Goal: Task Accomplishment & Management: Manage account settings

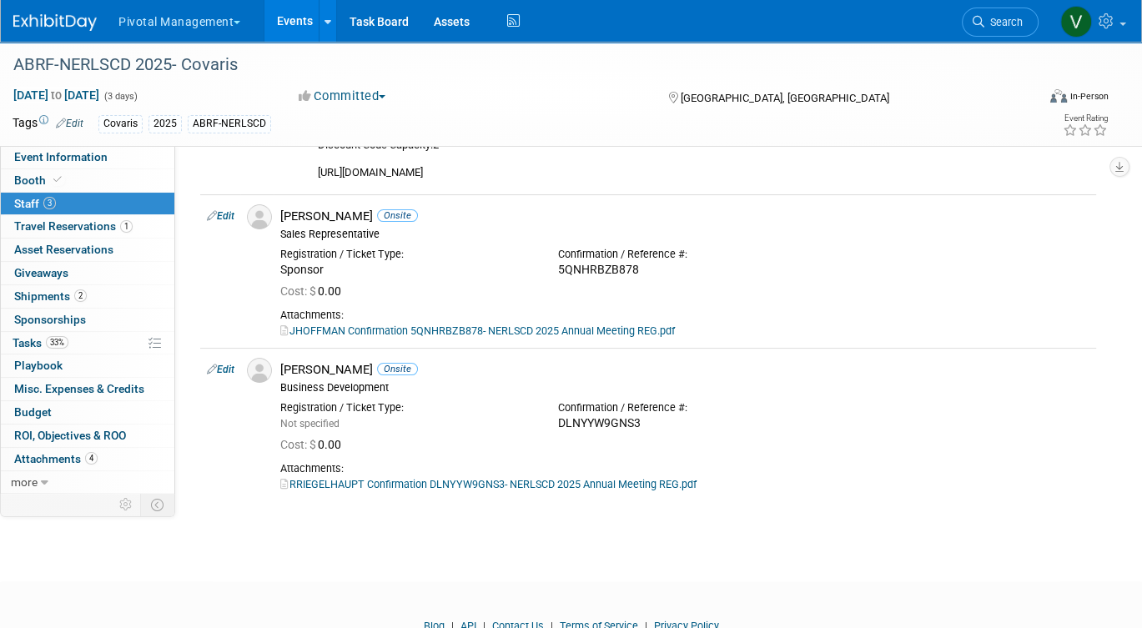
click at [296, 16] on link "Events" at bounding box center [294, 21] width 61 height 42
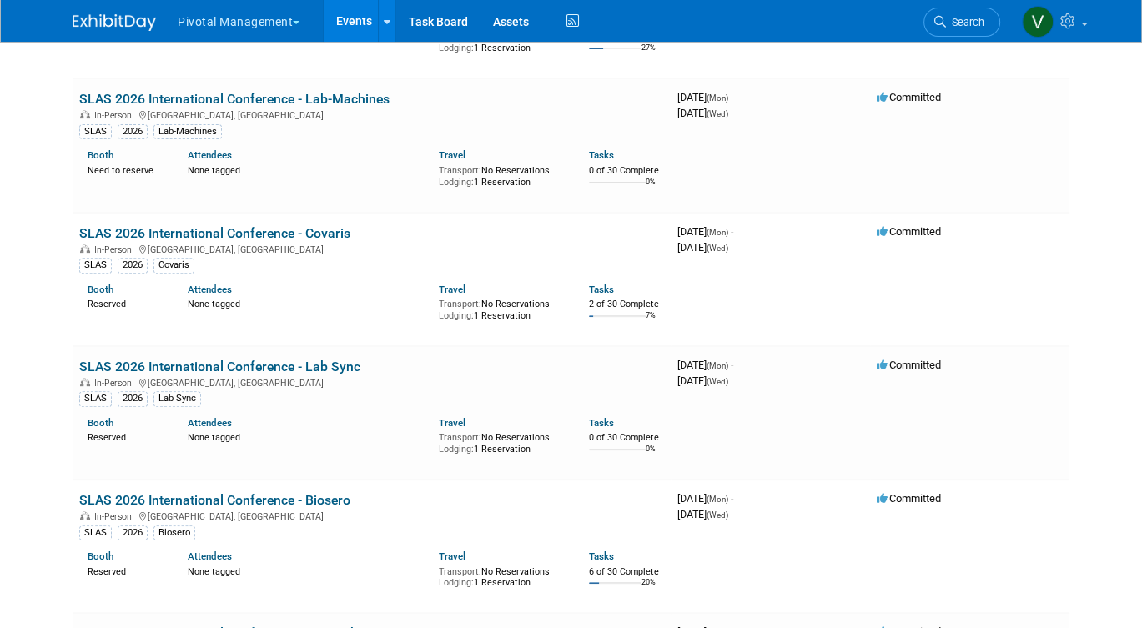
scroll to position [6218, 0]
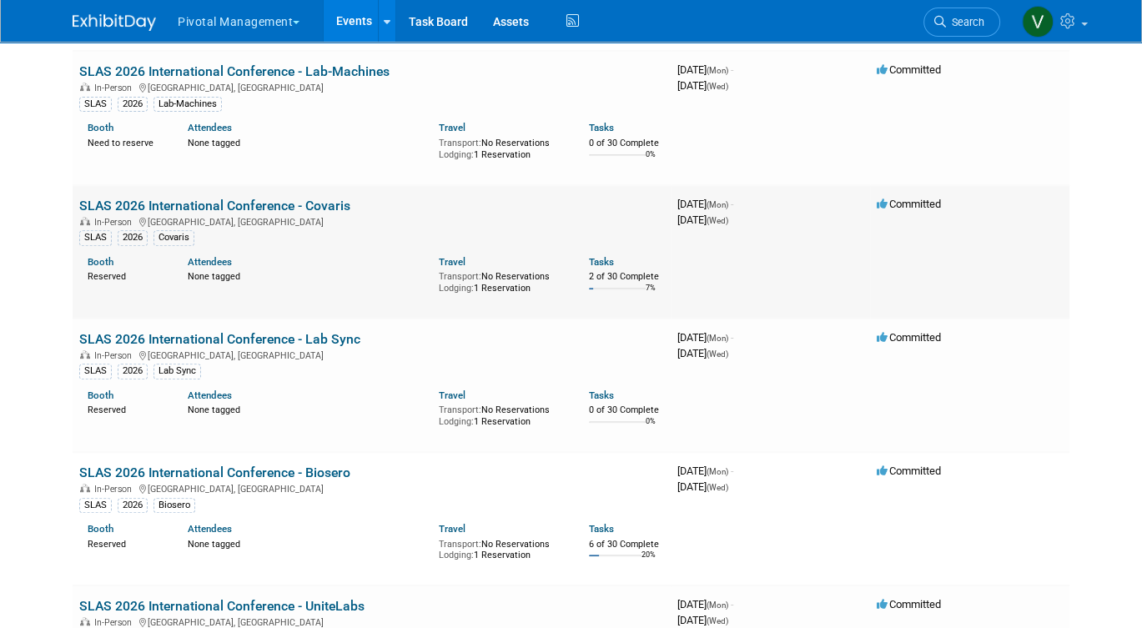
click at [172, 214] on link "SLAS 2026 International Conference - Covaris" at bounding box center [214, 206] width 271 height 16
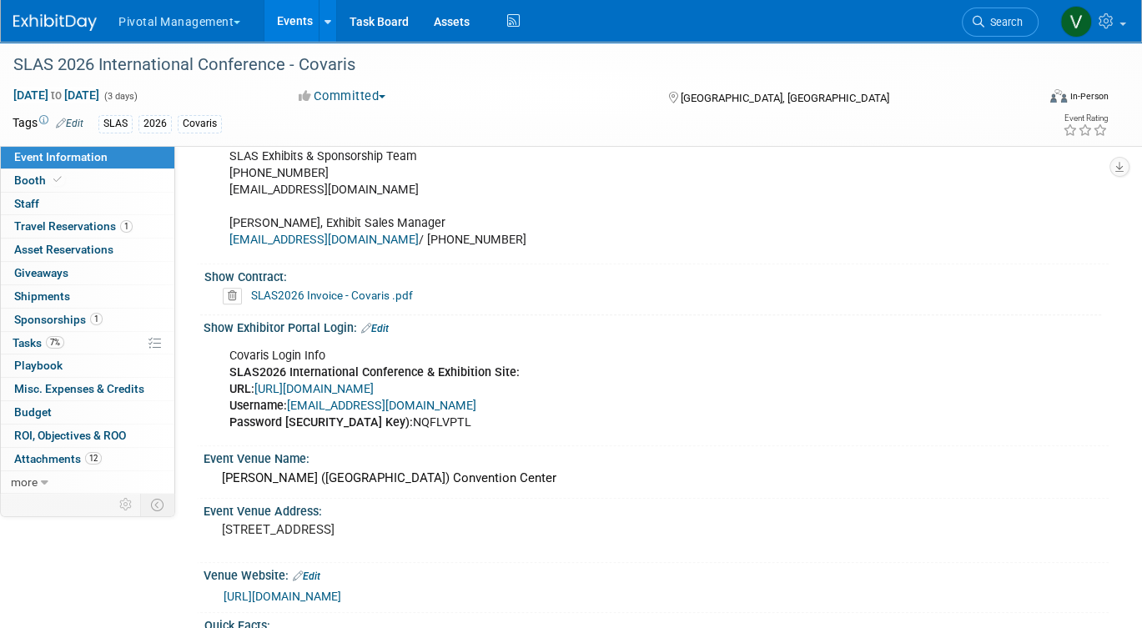
scroll to position [1023, 0]
click at [384, 322] on link "Edit" at bounding box center [375, 328] width 28 height 12
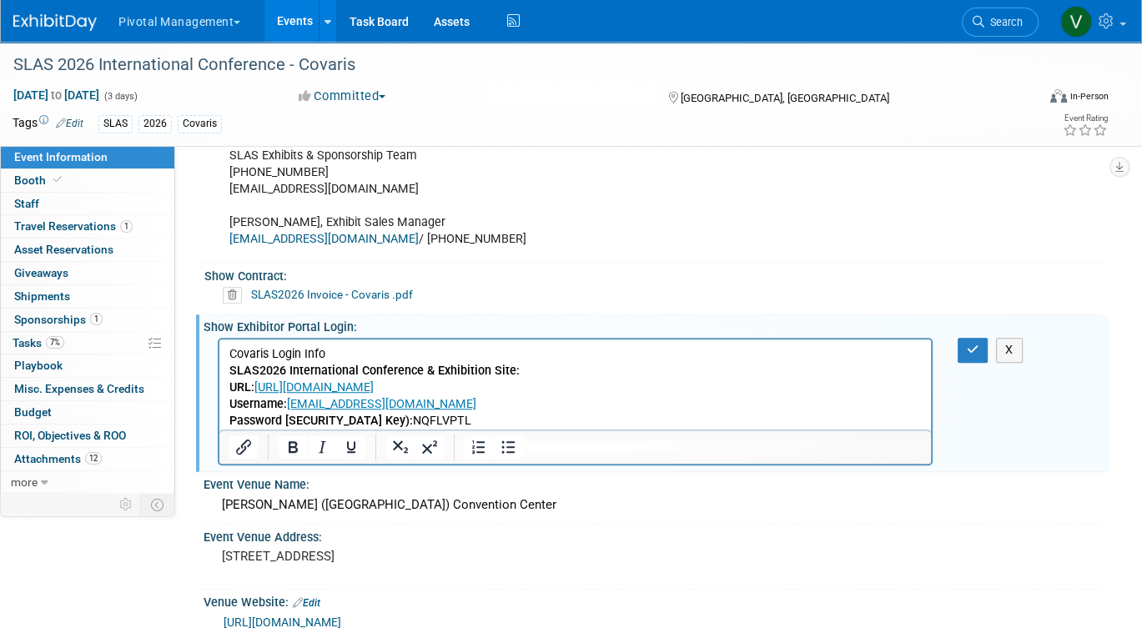
scroll to position [0, 0]
click at [229, 351] on p "Covaris Login Info SLAS2026 International Conference & Exhibition Site: URL: ht…" at bounding box center [575, 387] width 692 height 83
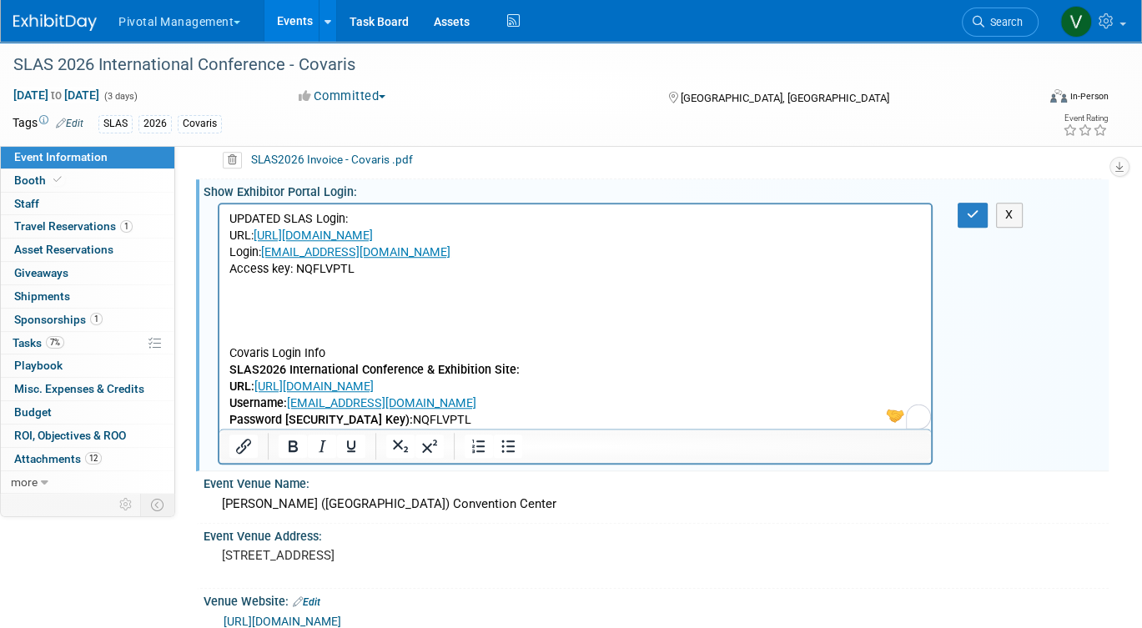
scroll to position [1176, 0]
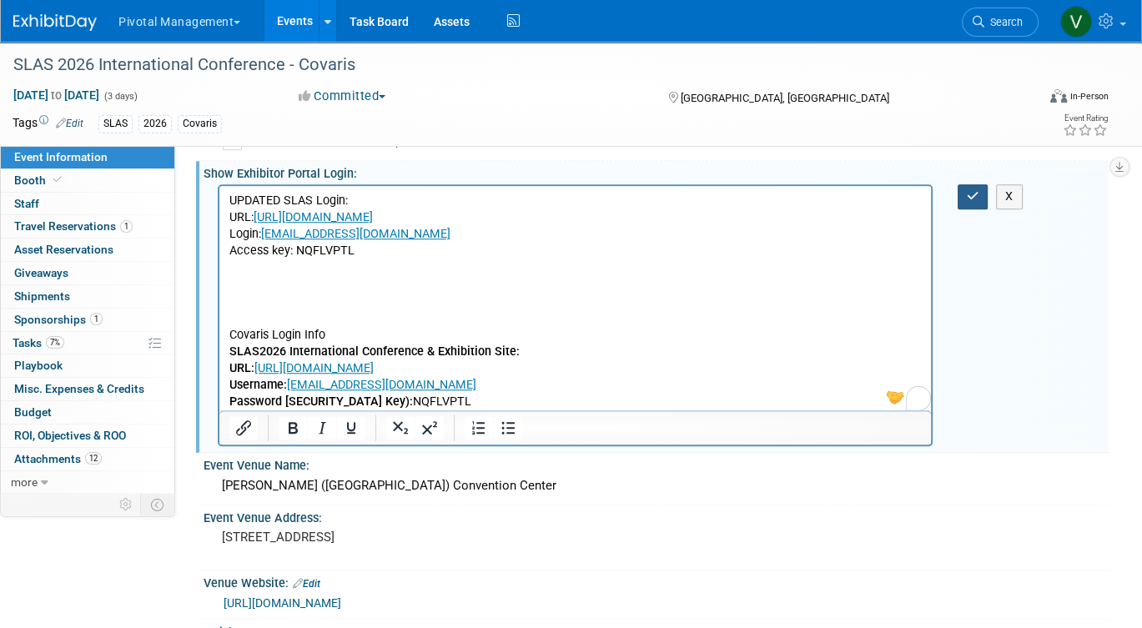
click at [973, 190] on icon "button" at bounding box center [973, 196] width 13 height 12
